Goal: Use online tool/utility: Use online tool/utility

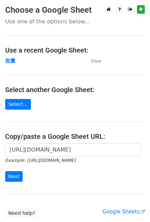
scroll to position [0, 172]
type input "https://docs.google.com/spreadsheets/d/1frBWdlzXrU69q3j-GmnRgaSJE3dM102y59Q-lXa…"
click at [7, 176] on input "Next" at bounding box center [14, 176] width 18 height 11
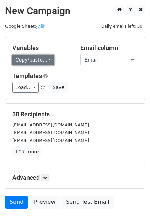
click at [38, 60] on link "Copy/paste..." at bounding box center [33, 60] width 42 height 11
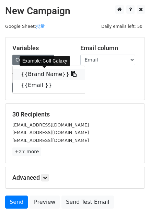
click at [33, 78] on link "{{Brand Name}}" at bounding box center [49, 74] width 72 height 11
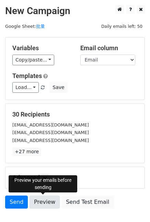
click at [36, 203] on link "Preview" at bounding box center [45, 202] width 30 height 13
